Goal: Task Accomplishment & Management: Complete application form

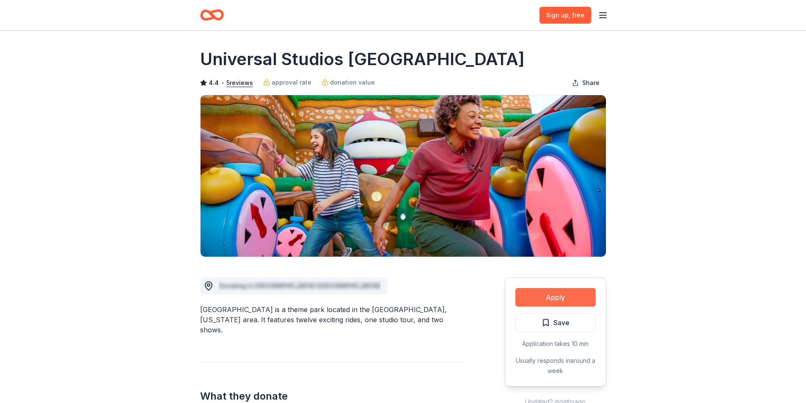
click at [557, 303] on button "Apply" at bounding box center [555, 297] width 80 height 19
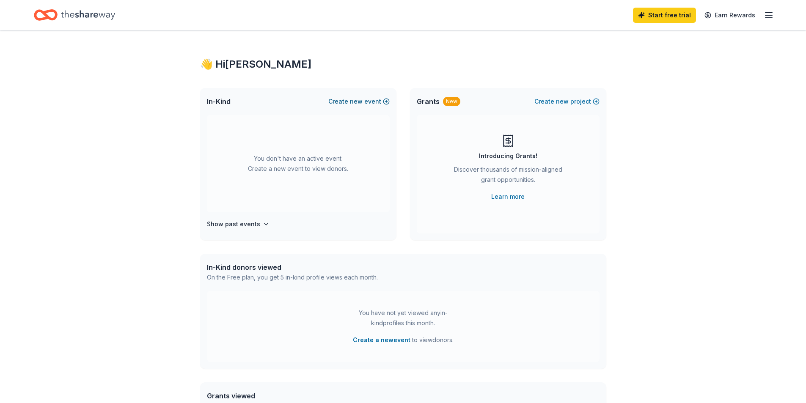
click at [362, 103] on span "new" at bounding box center [356, 101] width 13 height 10
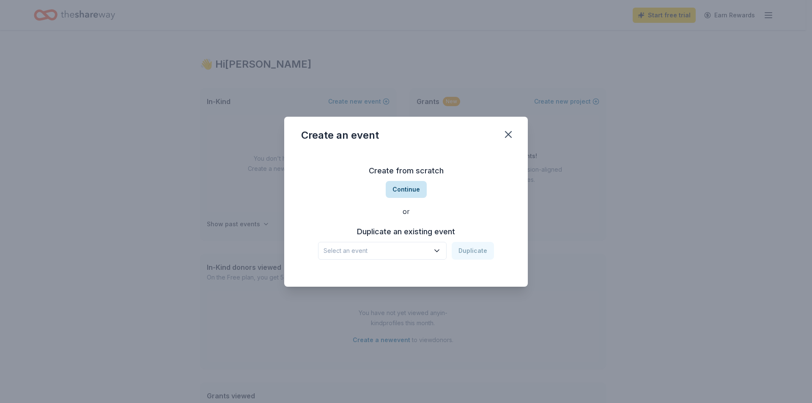
click at [417, 189] on button "Continue" at bounding box center [406, 189] width 41 height 17
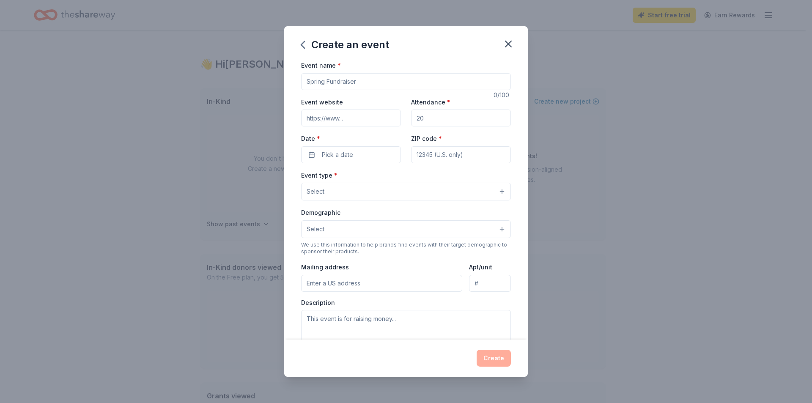
click at [356, 85] on input "Event name *" at bounding box center [406, 81] width 210 height 17
type input "B"
type input "Howl-O-Ween Bark Bash"
click at [340, 123] on input "Event website" at bounding box center [351, 118] width 100 height 17
paste input "[URL][DOMAIN_NAME]"
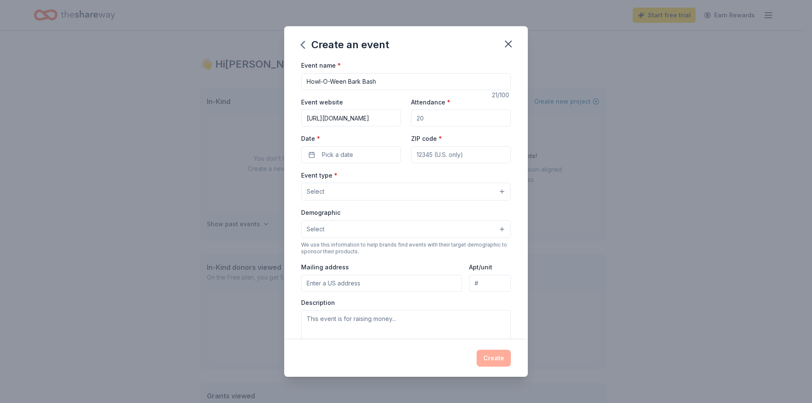
scroll to position [0, 1]
type input "[URL][DOMAIN_NAME]"
click at [432, 119] on input "Attendance *" at bounding box center [461, 118] width 100 height 17
type input "1000"
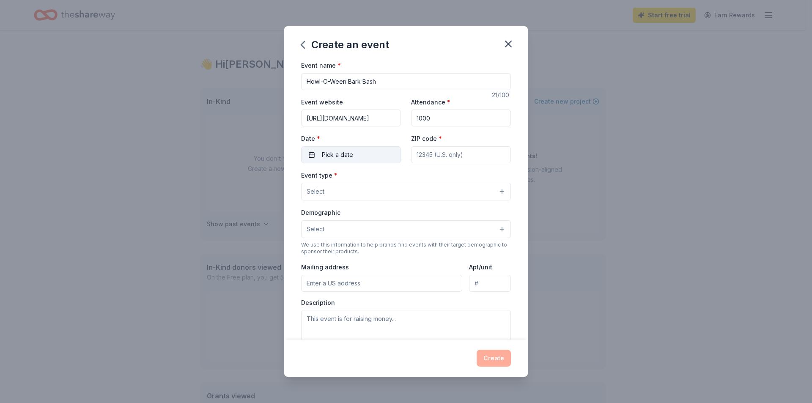
click at [344, 156] on span "Pick a date" at bounding box center [337, 155] width 31 height 10
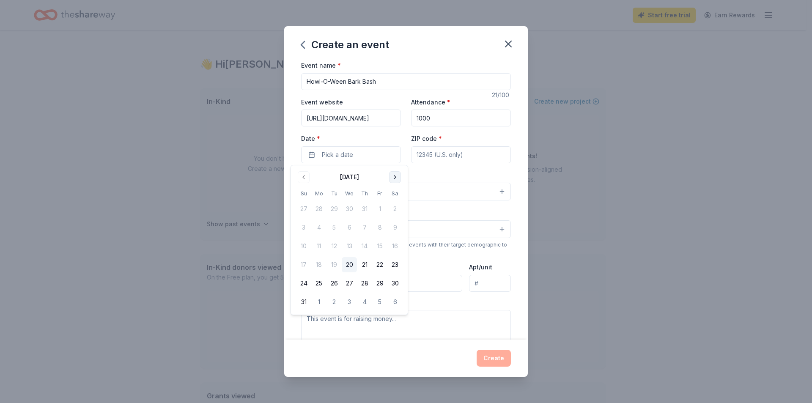
click at [395, 178] on button "Go to next month" at bounding box center [395, 177] width 12 height 12
drag, startPoint x: 395, startPoint y: 262, endPoint x: 427, endPoint y: 225, distance: 48.6
click at [395, 262] on button "25" at bounding box center [394, 264] width 15 height 15
click at [455, 153] on input "ZIP code *" at bounding box center [461, 154] width 100 height 17
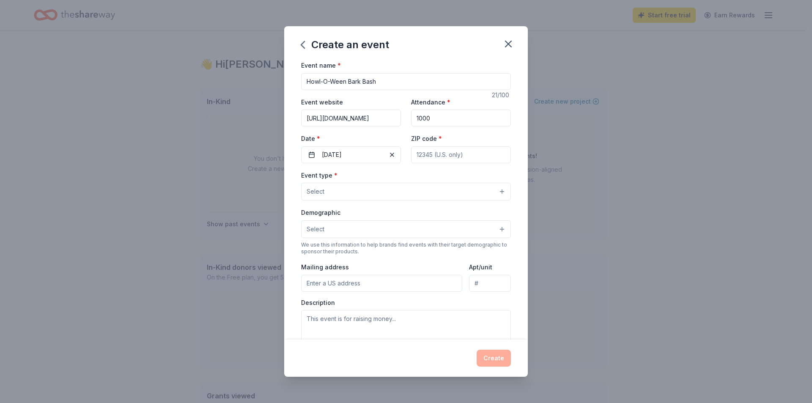
type input "08731"
type input "1 Humane Way"
click at [375, 193] on button "Select" at bounding box center [406, 192] width 210 height 18
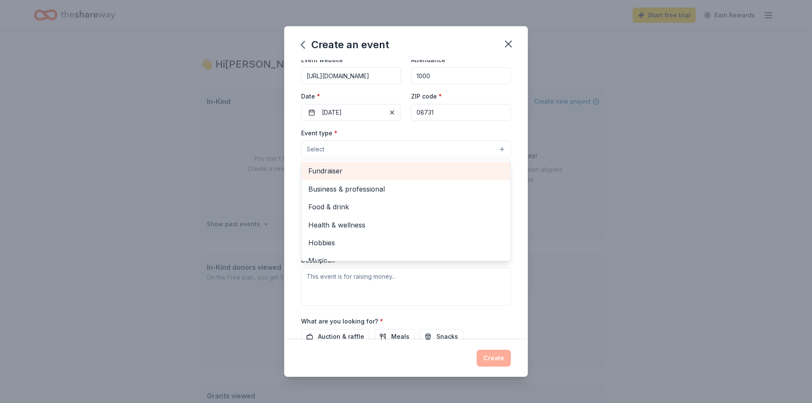
click at [329, 170] on span "Fundraiser" at bounding box center [405, 170] width 195 height 11
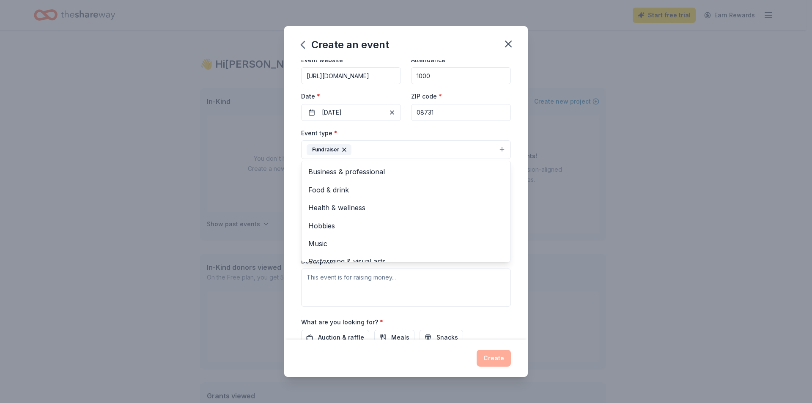
click at [456, 129] on div "Event type * Fundraiser Business & professional Food & drink Health & wellness …" at bounding box center [406, 144] width 210 height 32
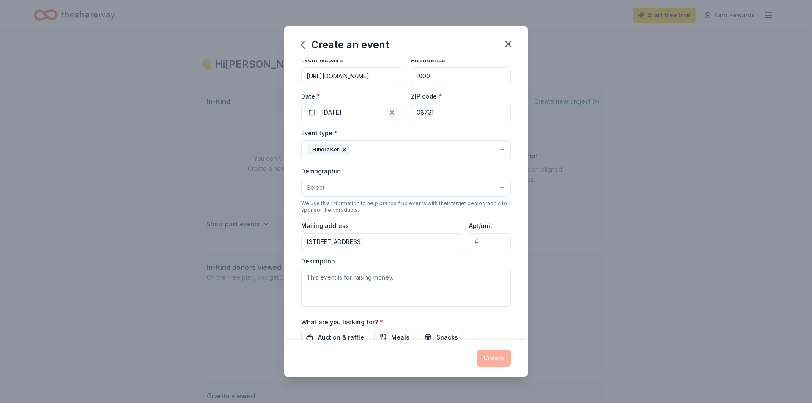
click at [338, 188] on button "Select" at bounding box center [406, 188] width 210 height 18
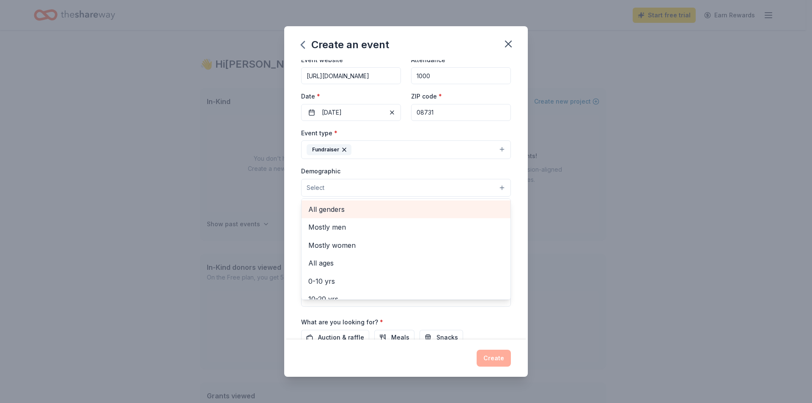
click at [350, 209] on span "All genders" at bounding box center [405, 209] width 195 height 11
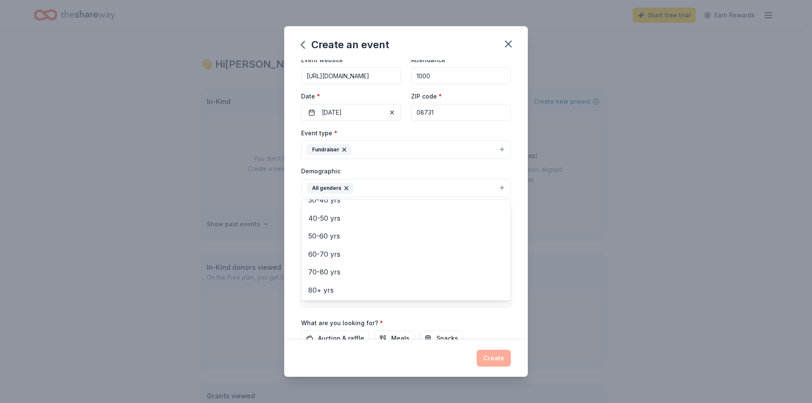
scroll to position [118, 0]
click at [291, 261] on div "Event name * Howl-O-Ween Bark Bash 21 /100 Event website https://ahscares.org/b…" at bounding box center [406, 200] width 244 height 280
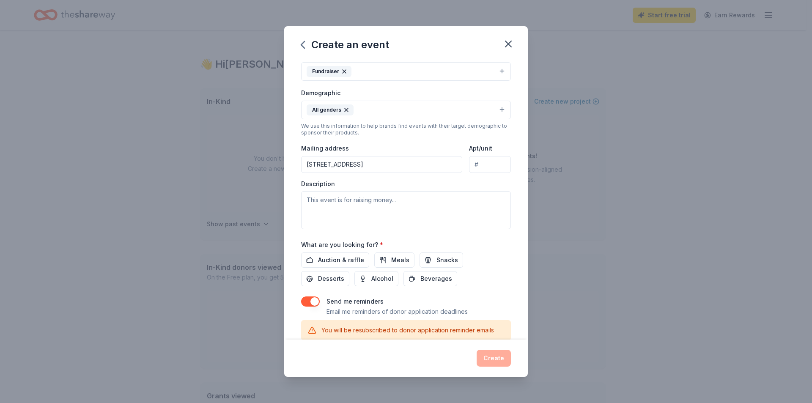
scroll to position [127, 0]
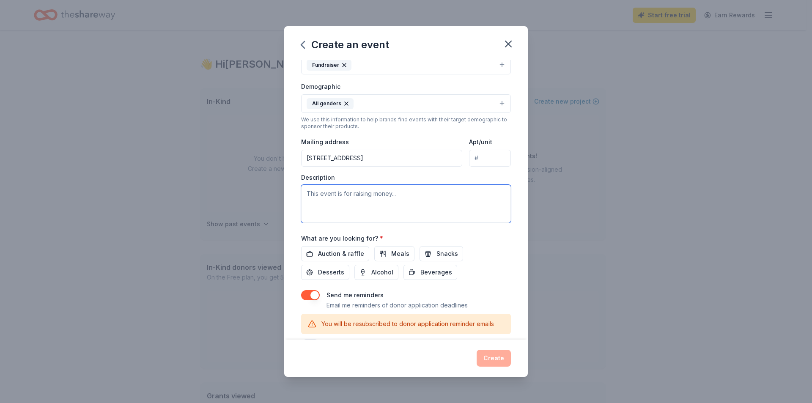
click at [327, 195] on textarea at bounding box center [406, 204] width 210 height 38
paste textarea "Join us on Saturday, October 25th from 10 AM to 4 PM at the beautiful Calgo Gar…"
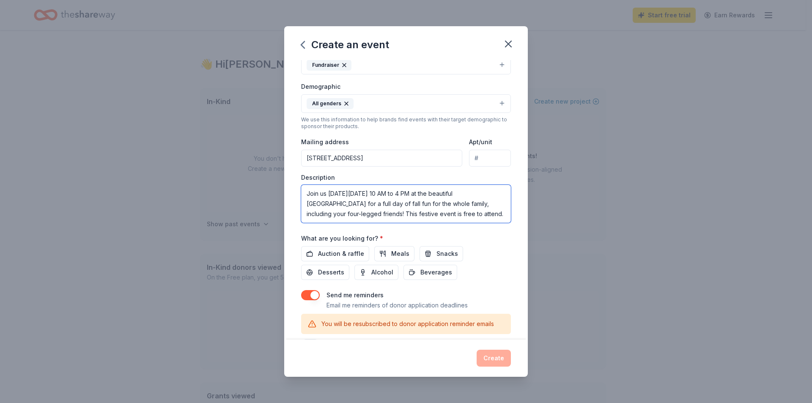
scroll to position [26, 0]
paste textarea "With a day full of vendors, activities, and family fun, Bark Bash is the paw-fe…"
type textarea "Join us [DATE][DATE] 10 AM to 4 PM at the beautiful [GEOGRAPHIC_DATA] for a ful…"
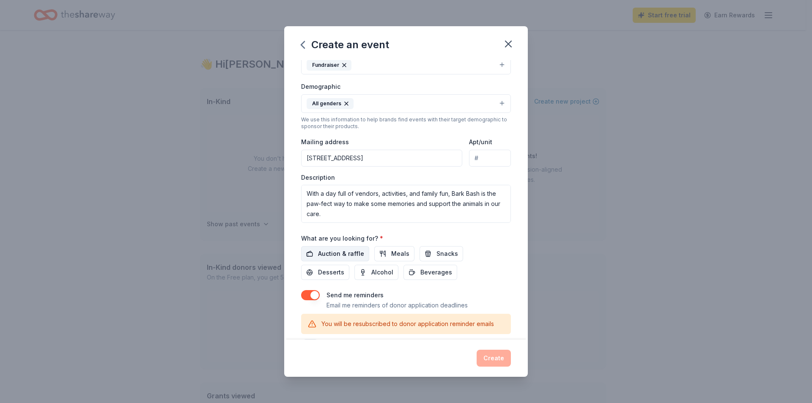
click at [358, 250] on span "Auction & raffle" at bounding box center [341, 254] width 46 height 10
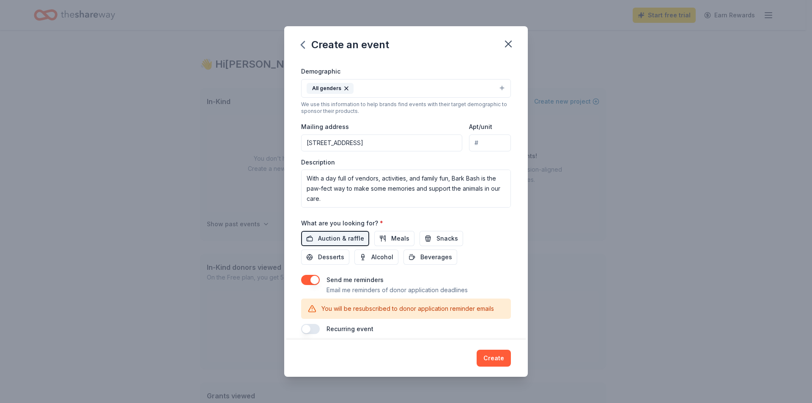
scroll to position [150, 0]
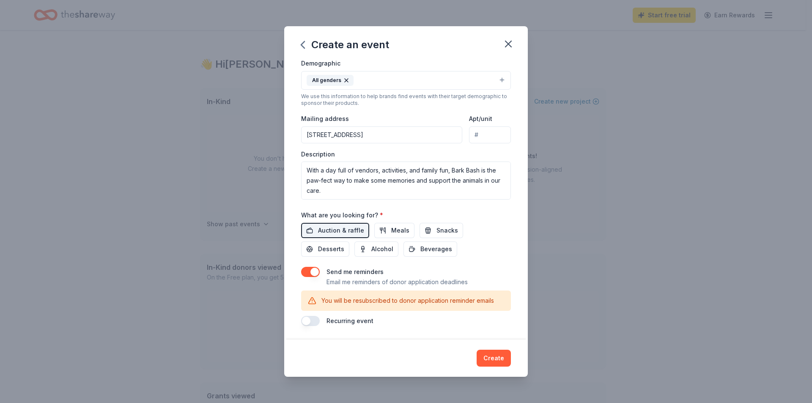
click at [302, 273] on button "button" at bounding box center [310, 272] width 19 height 10
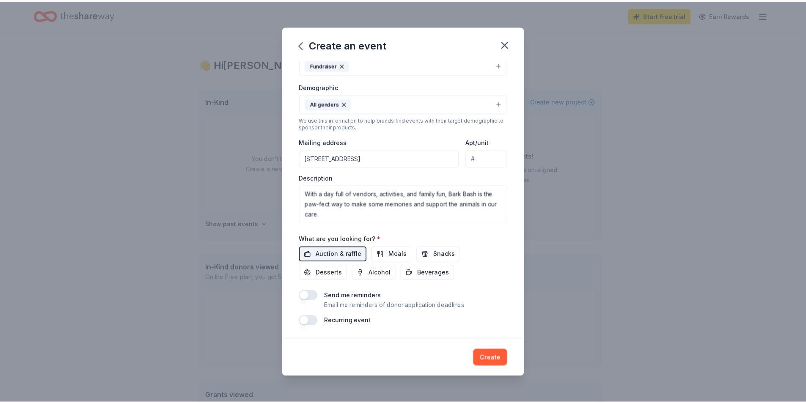
scroll to position [126, 0]
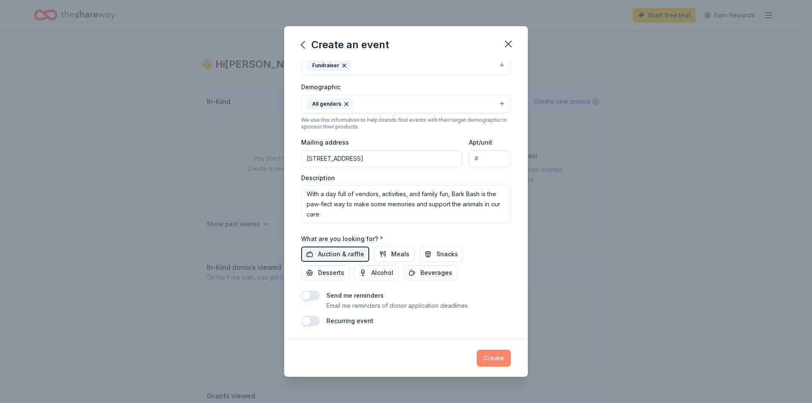
click at [492, 358] on button "Create" at bounding box center [494, 358] width 34 height 17
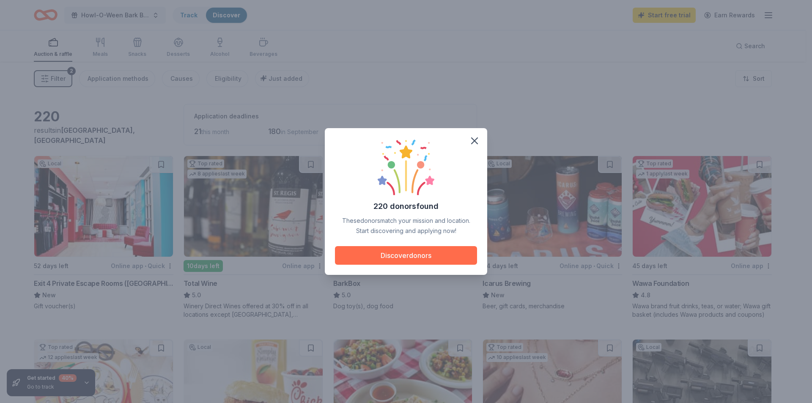
click at [406, 256] on button "Discover donors" at bounding box center [406, 255] width 142 height 19
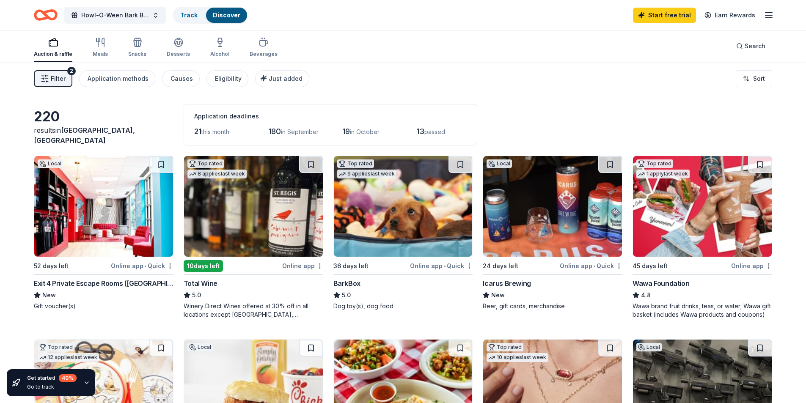
click at [76, 283] on div "Exit 4 Private Escape Rooms (Toms River NJ)" at bounding box center [104, 283] width 140 height 10
click at [336, 280] on div "BarkBox" at bounding box center [346, 283] width 27 height 10
click at [507, 283] on div "Icarus Brewing" at bounding box center [507, 283] width 48 height 10
click at [98, 288] on div "Exit 4 Private Escape Rooms (Toms River NJ)" at bounding box center [104, 283] width 140 height 10
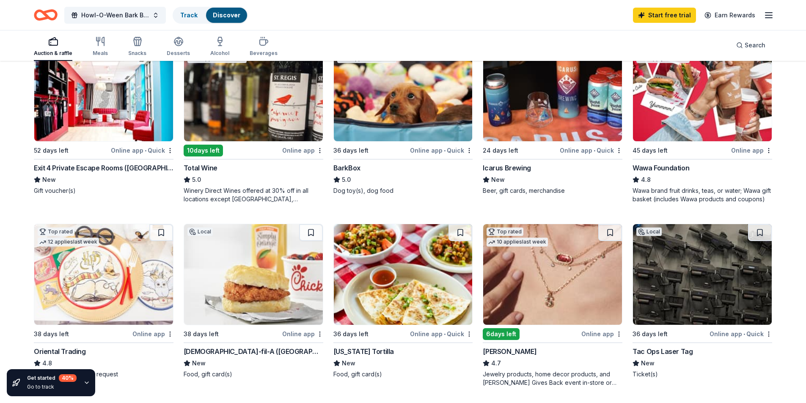
scroll to position [169, 0]
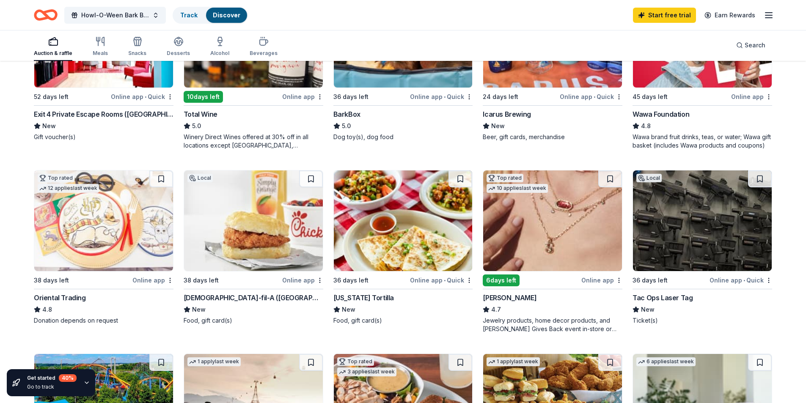
click at [71, 296] on div "Oriental Trading" at bounding box center [60, 298] width 52 height 10
click at [254, 297] on div "Chick-fil-A (Brick Township)" at bounding box center [254, 298] width 140 height 10
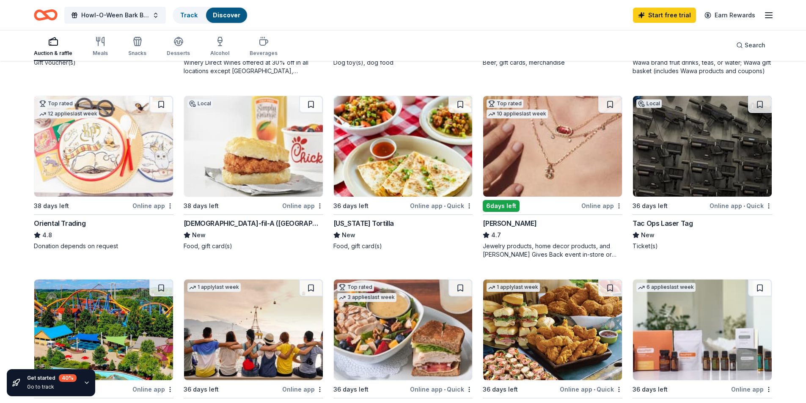
scroll to position [254, 0]
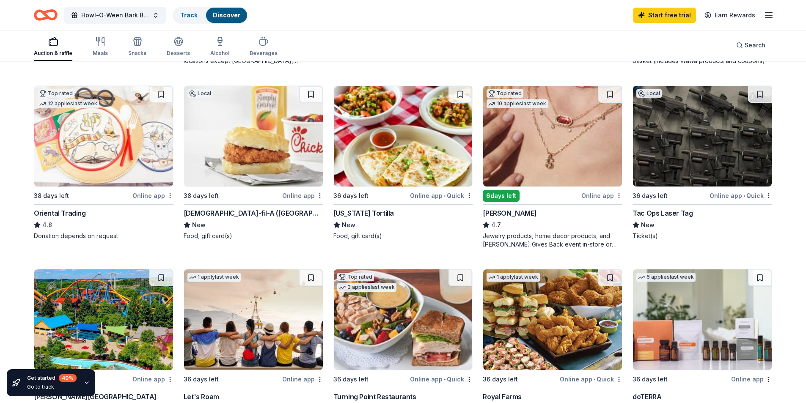
click at [496, 210] on div "Kendra Scott" at bounding box center [510, 213] width 54 height 10
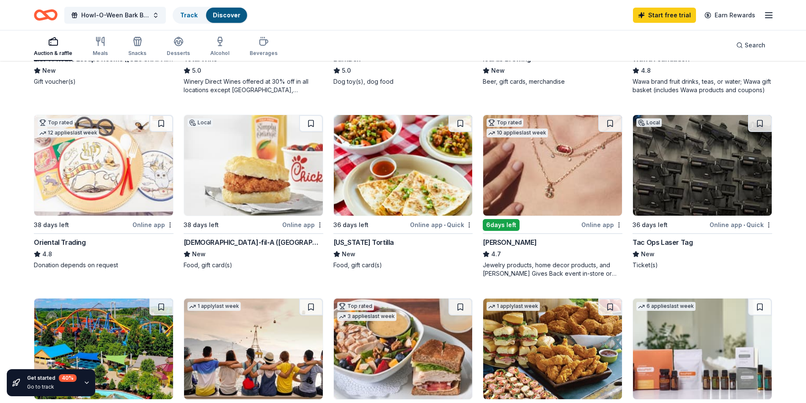
scroll to position [0, 0]
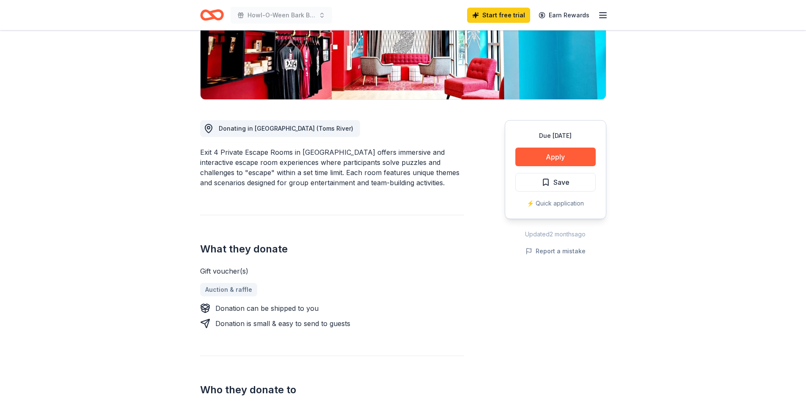
scroll to position [169, 0]
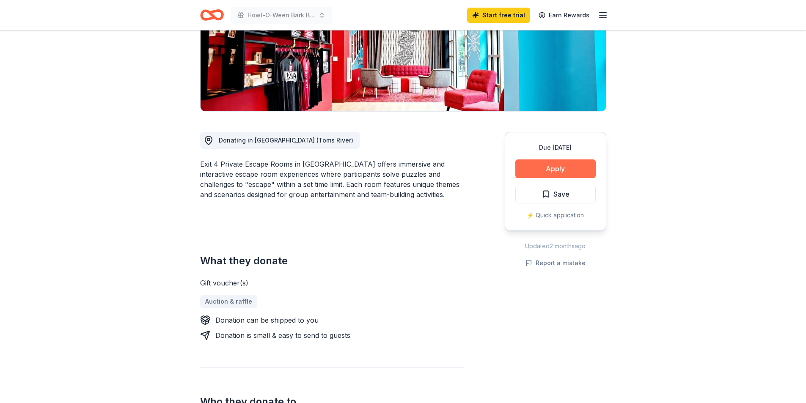
click at [571, 159] on button "Apply" at bounding box center [555, 168] width 80 height 19
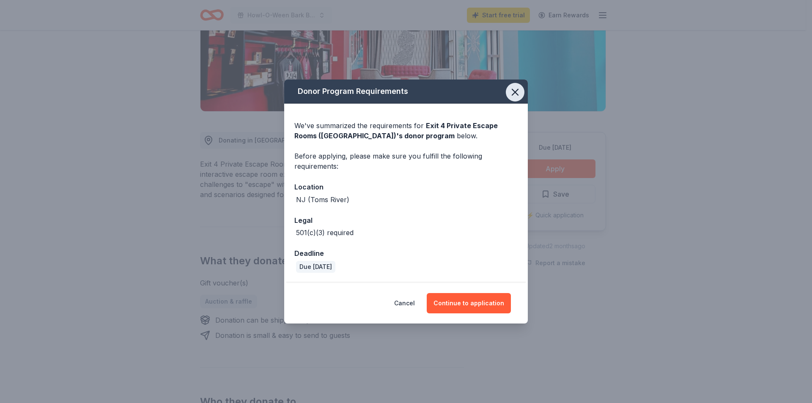
click at [518, 93] on icon "button" at bounding box center [515, 92] width 12 height 12
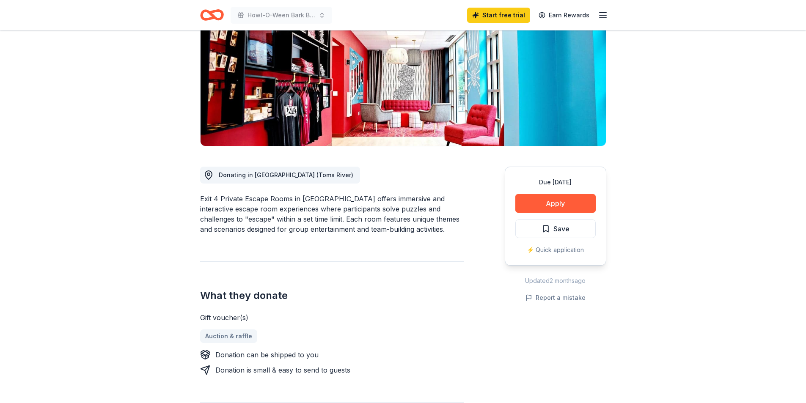
scroll to position [0, 0]
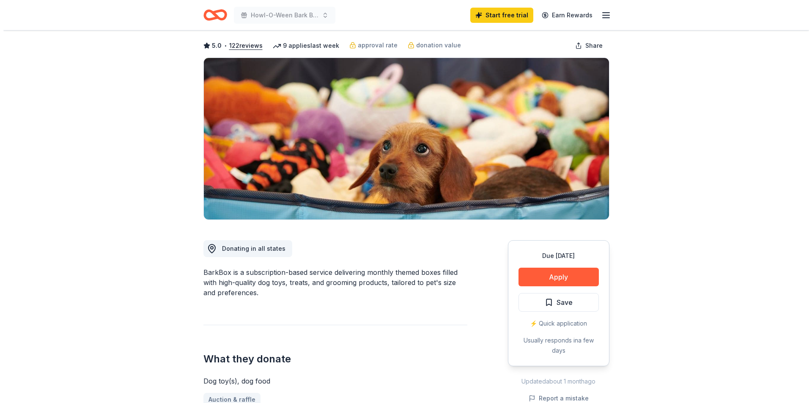
scroll to position [127, 0]
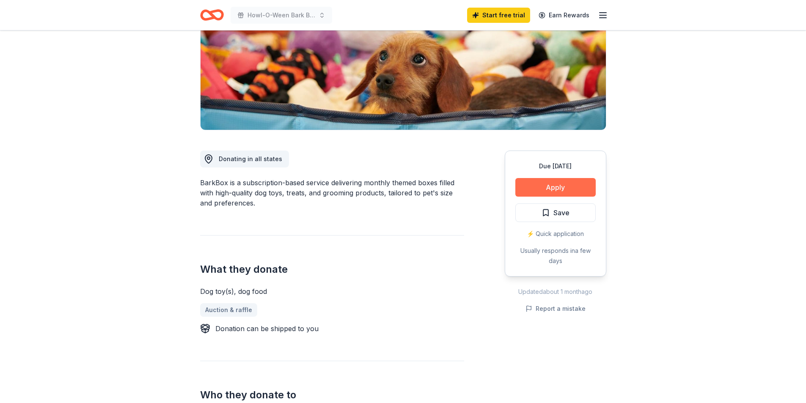
click at [537, 189] on button "Apply" at bounding box center [555, 187] width 80 height 19
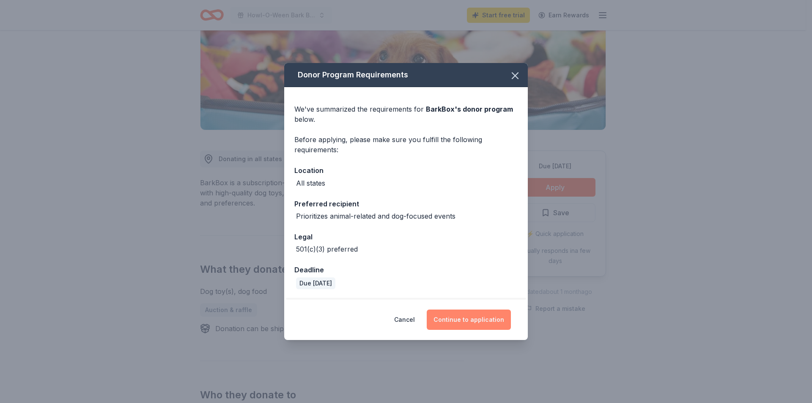
click at [474, 319] on button "Continue to application" at bounding box center [469, 320] width 84 height 20
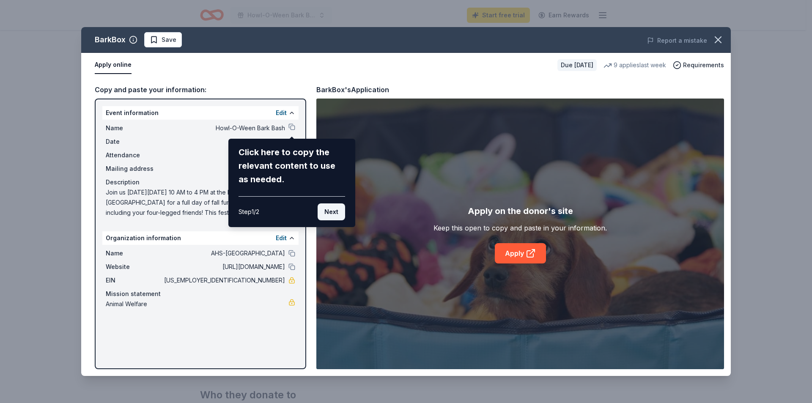
click at [328, 212] on button "Next" at bounding box center [331, 211] width 27 height 17
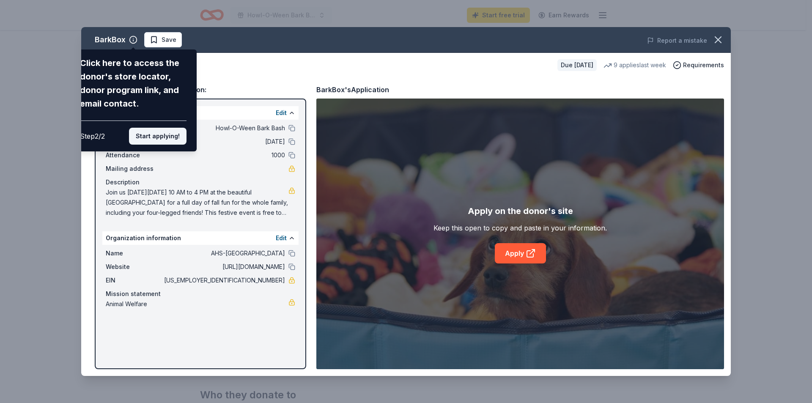
click at [165, 138] on button "Start applying!" at bounding box center [158, 136] width 58 height 17
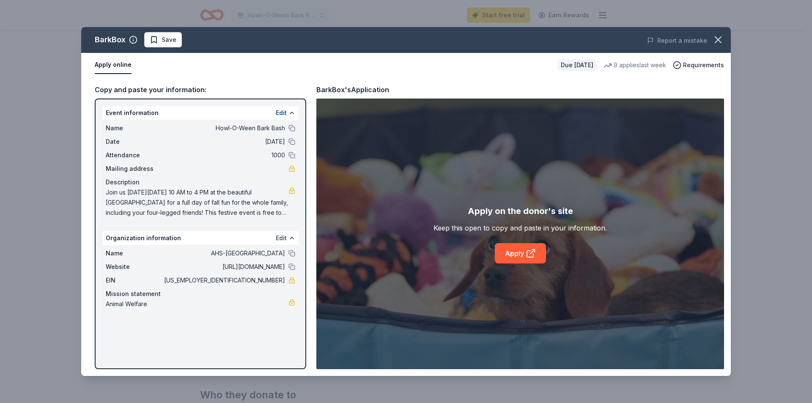
click at [279, 236] on button "Edit" at bounding box center [281, 238] width 11 height 10
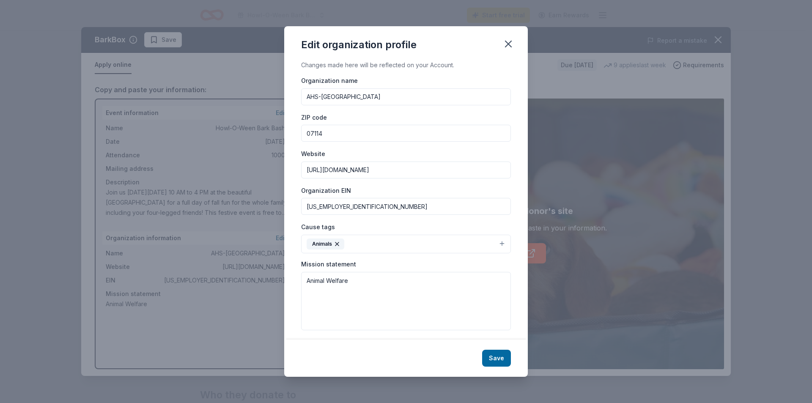
drag, startPoint x: 375, startPoint y: 98, endPoint x: 300, endPoint y: 89, distance: 75.4
click at [300, 89] on div "Changes made here will be reflected on your Account. Organization name AHS-Newa…" at bounding box center [406, 200] width 244 height 280
type input "Associated Humane Societies"
drag, startPoint x: 335, startPoint y: 136, endPoint x: 288, endPoint y: 129, distance: 47.4
click at [288, 129] on div "Changes made here will be reflected on your Account. Organization name Associat…" at bounding box center [406, 200] width 244 height 280
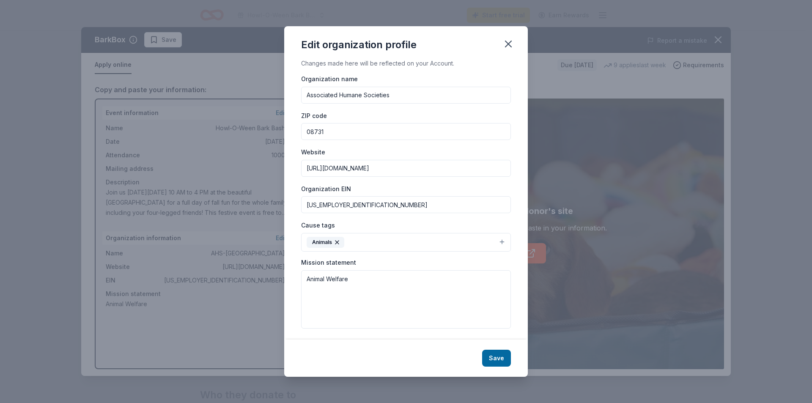
scroll to position [4, 0]
type input "08731"
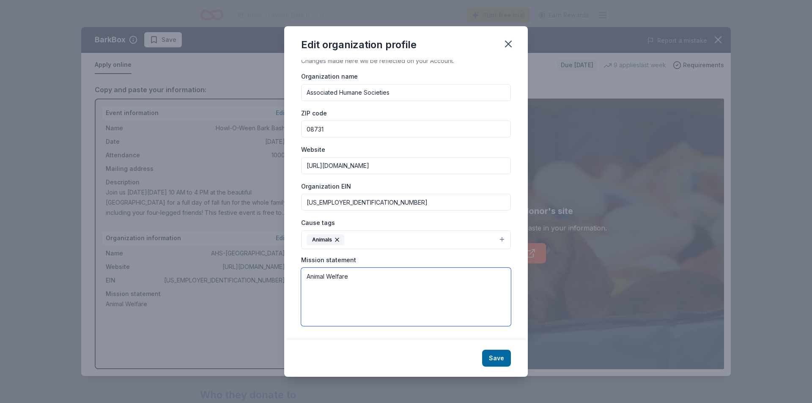
drag, startPoint x: 362, startPoint y: 281, endPoint x: 285, endPoint y: 276, distance: 76.7
click at [285, 276] on div "Changes made here will be reflected on your Account. Organization name Associat…" at bounding box center [406, 200] width 244 height 280
paste textarea "ssociated Humane Societies rescues stray and homeless animals, both domestic an…"
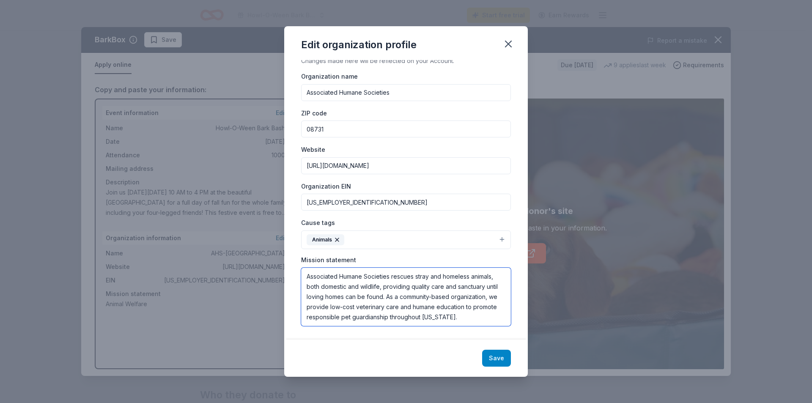
type textarea "Associated Humane Societies rescues stray and homeless animals, both domestic a…"
click at [499, 356] on button "Save" at bounding box center [496, 358] width 29 height 17
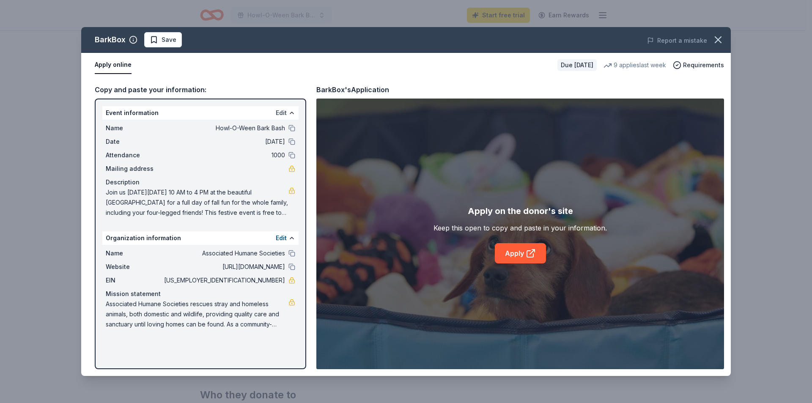
click at [285, 110] on button "Edit" at bounding box center [281, 113] width 11 height 10
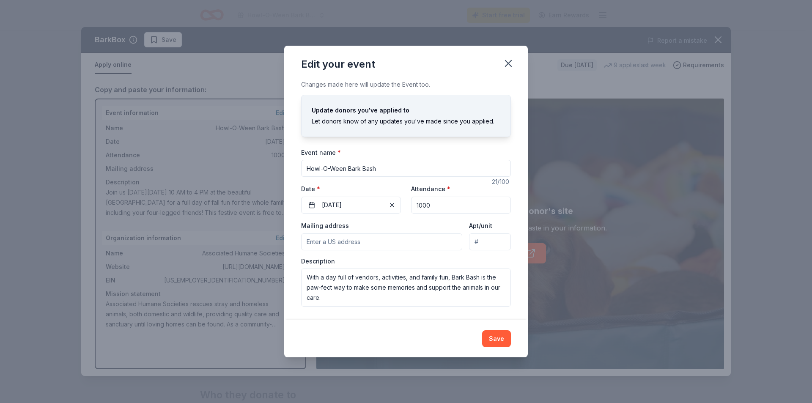
scroll to position [0, 0]
click at [348, 241] on input "Mailing address" at bounding box center [381, 241] width 161 height 17
type input "1 Humane Way, Lacey Township, NJ, 08731"
click at [501, 337] on button "Save" at bounding box center [496, 338] width 29 height 17
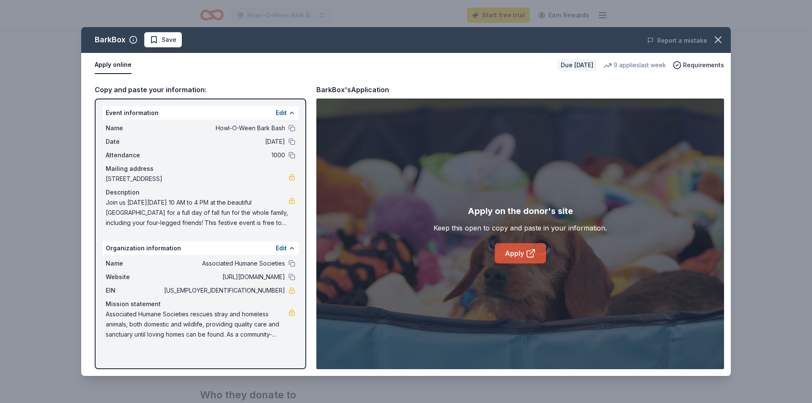
click at [515, 255] on link "Apply" at bounding box center [520, 253] width 51 height 20
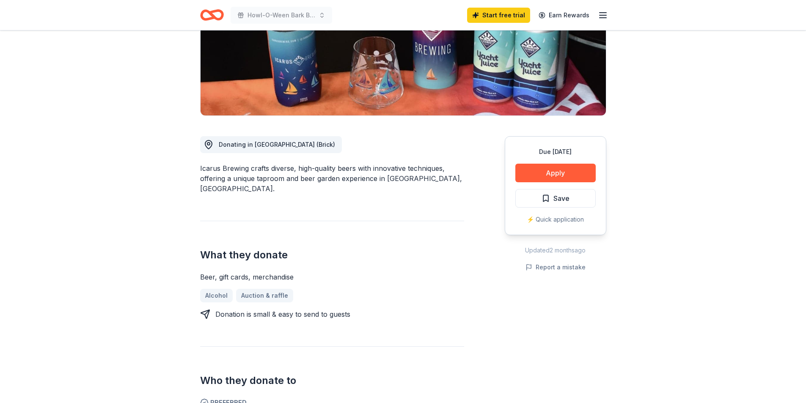
scroll to position [127, 0]
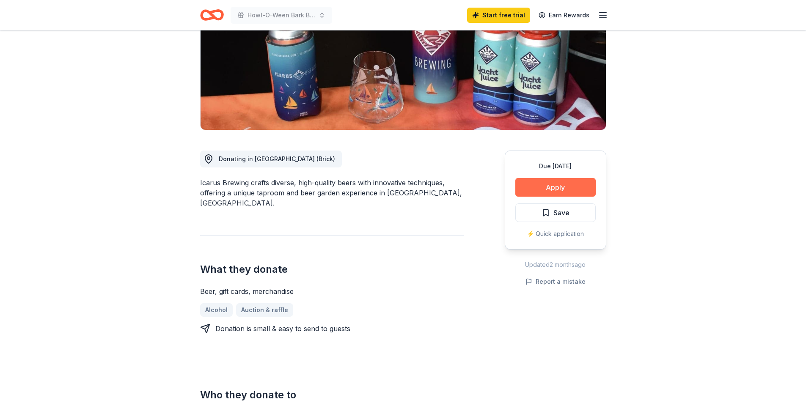
click at [570, 189] on button "Apply" at bounding box center [555, 187] width 80 height 19
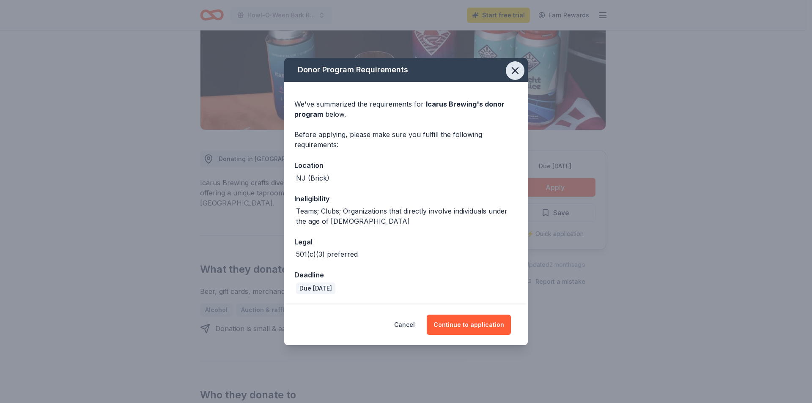
click at [511, 73] on icon "button" at bounding box center [515, 71] width 12 height 12
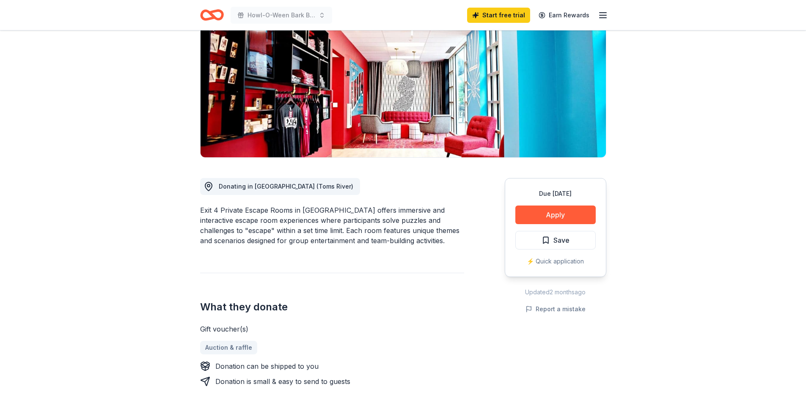
scroll to position [127, 0]
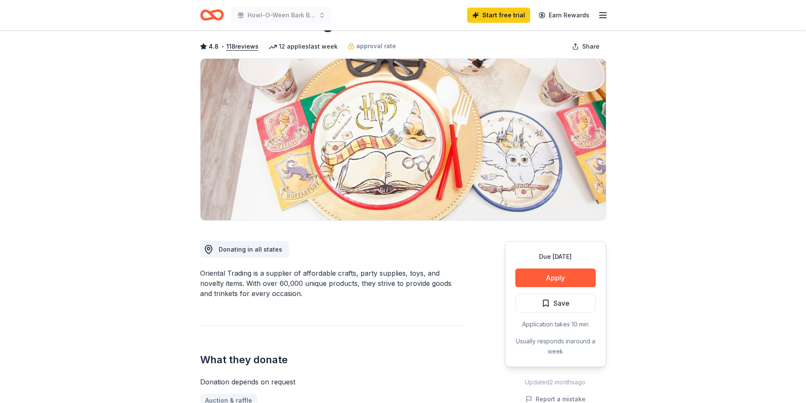
scroll to position [127, 0]
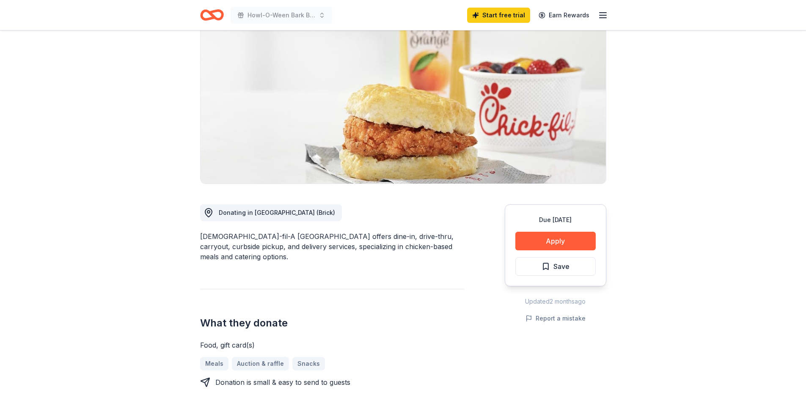
scroll to position [169, 0]
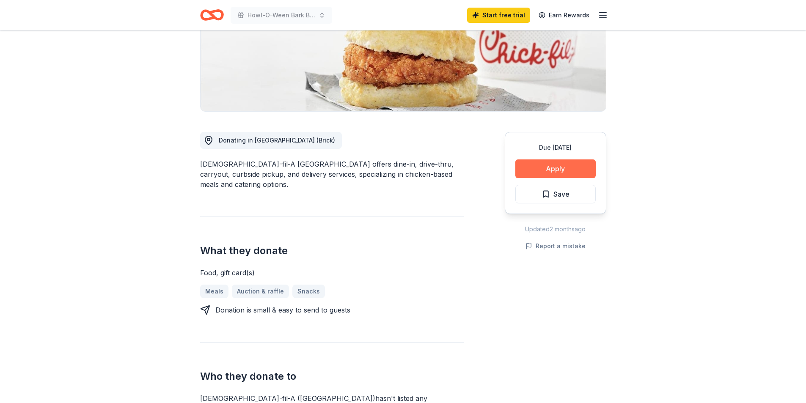
click at [551, 159] on button "Apply" at bounding box center [555, 168] width 80 height 19
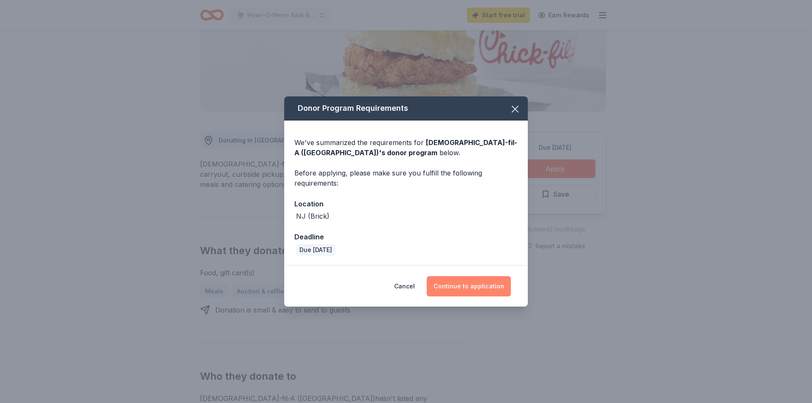
click at [497, 286] on button "Continue to application" at bounding box center [469, 286] width 84 height 20
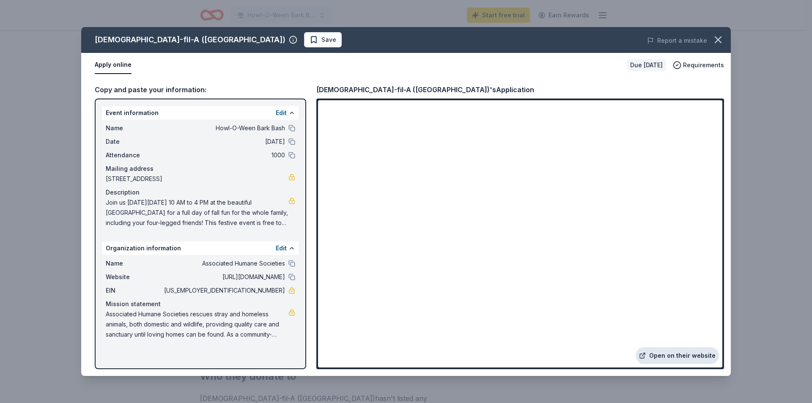
click at [698, 352] on link "Open on their website" at bounding box center [677, 355] width 83 height 17
click at [719, 40] on icon "button" at bounding box center [718, 40] width 6 height 6
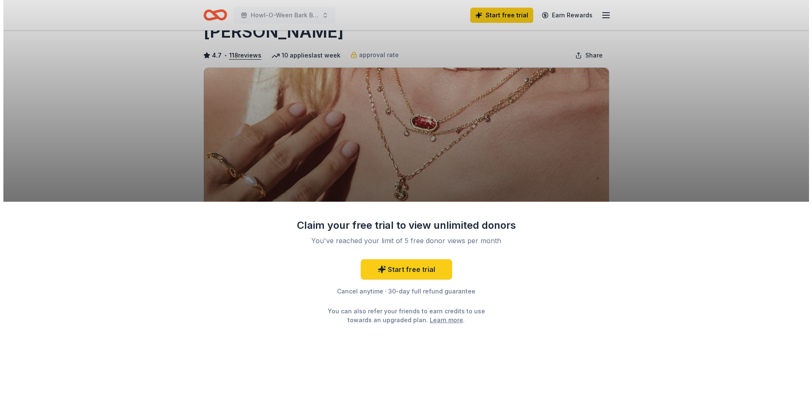
scroll to position [42, 0]
